Goal: Task Accomplishment & Management: Use online tool/utility

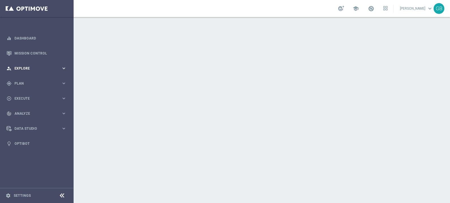
click at [28, 68] on span "Explore" at bounding box center [37, 68] width 47 height 3
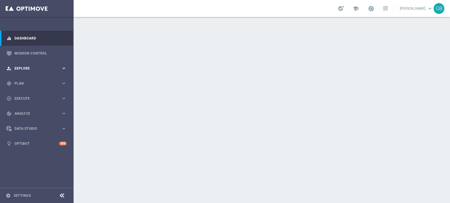
click at [21, 67] on span "Explore" at bounding box center [37, 68] width 47 height 3
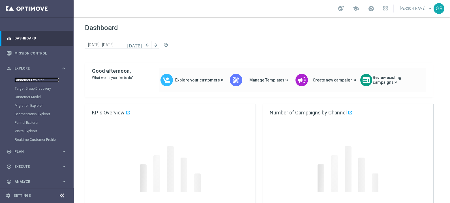
click at [28, 81] on link "Customer Explorer" at bounding box center [37, 80] width 44 height 5
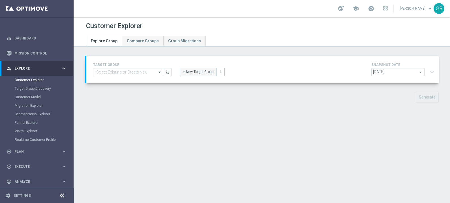
click at [188, 73] on button "+ New Target Group" at bounding box center [198, 72] width 37 height 8
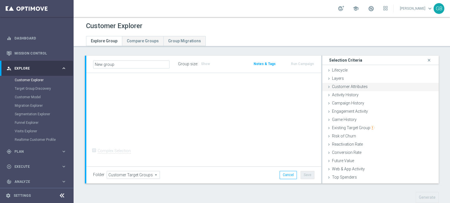
click at [348, 85] on span "Customer Attributes" at bounding box center [350, 86] width 36 height 5
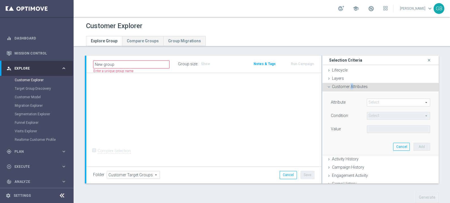
scroll to position [30, 0]
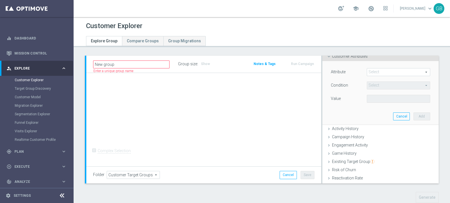
drag, startPoint x: 348, startPoint y: 85, endPoint x: 335, endPoint y: 58, distance: 30.2
click at [335, 58] on span "Customer Attributes" at bounding box center [350, 56] width 36 height 5
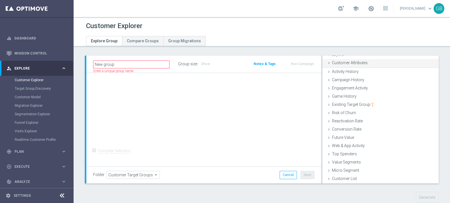
scroll to position [23, 0]
click at [348, 72] on span "Activity History" at bounding box center [345, 71] width 27 height 5
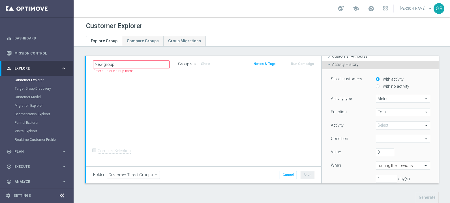
scroll to position [52, 0]
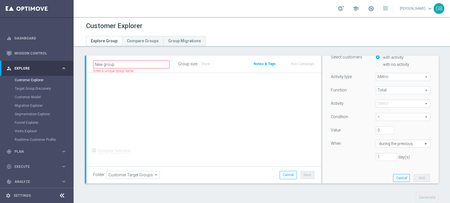
click at [389, 105] on span at bounding box center [404, 103] width 54 height 7
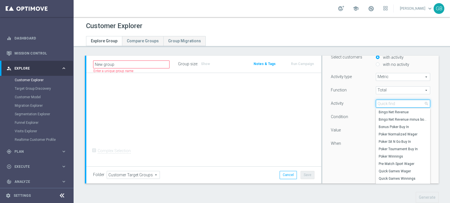
click at [389, 105] on input "search" at bounding box center [403, 103] width 54 height 8
type input "gro"
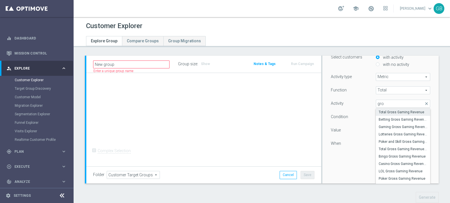
click at [392, 111] on span "Total Gross Gaming Revenue" at bounding box center [403, 112] width 49 height 5
type input "Total Gross Gaming Revenue"
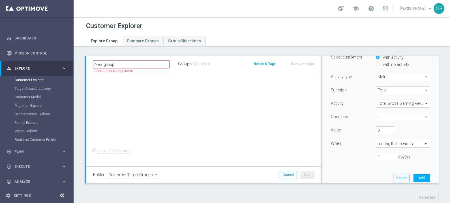
scroll to position [88, 0]
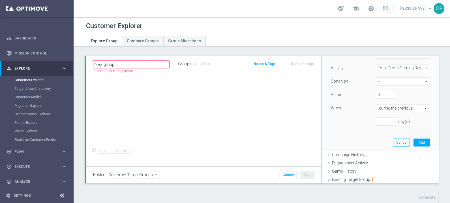
click at [385, 81] on span "=" at bounding box center [404, 81] width 54 height 7
click at [379, 102] on span ">" at bounding box center [403, 104] width 49 height 5
type input ">"
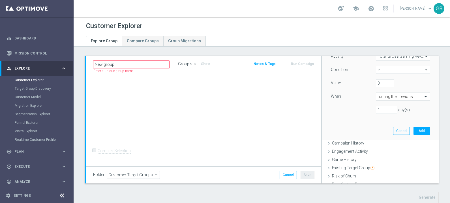
scroll to position [104, 0]
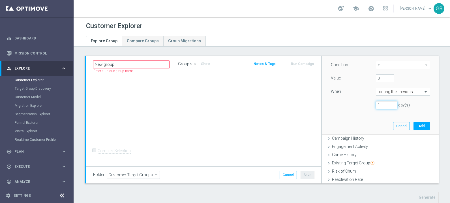
click at [381, 103] on input "1" at bounding box center [387, 105] width 22 height 8
type input "30"
click at [414, 125] on button "Add" at bounding box center [422, 126] width 17 height 8
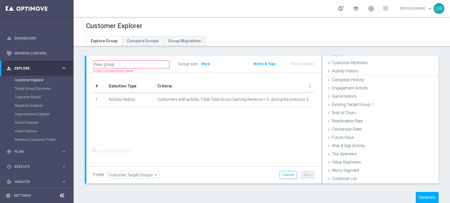
scroll to position [23, 0]
click at [205, 64] on span "Show" at bounding box center [205, 64] width 9 height 4
